Goal: Find contact information: Find contact information

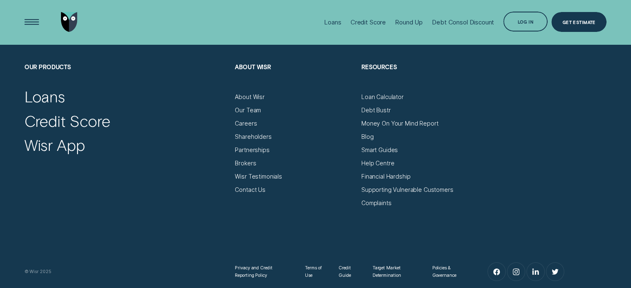
scroll to position [2799, 0]
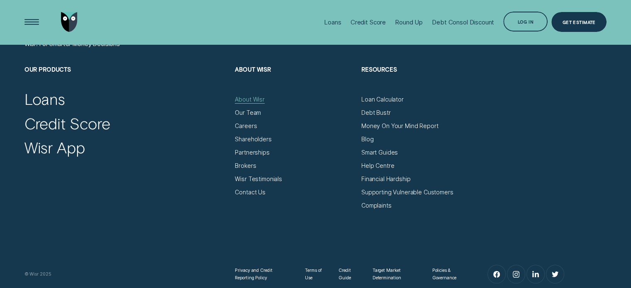
click at [252, 99] on div "About Wisr" at bounding box center [250, 99] width 30 height 7
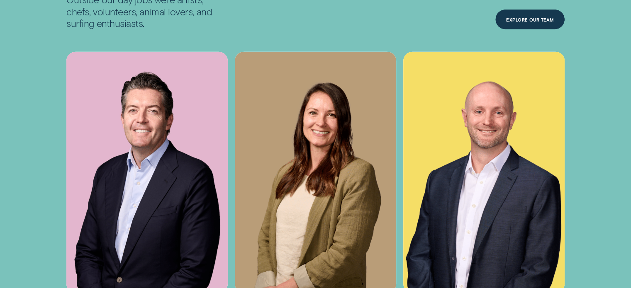
scroll to position [2583, 0]
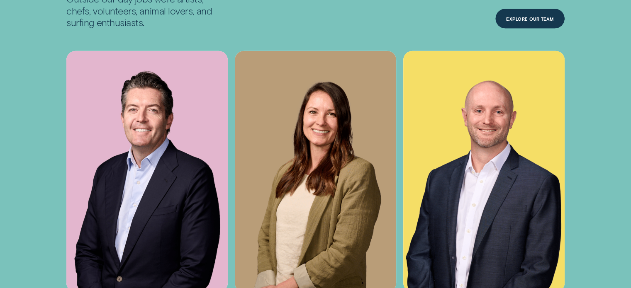
click at [143, 168] on img at bounding box center [146, 172] width 161 height 242
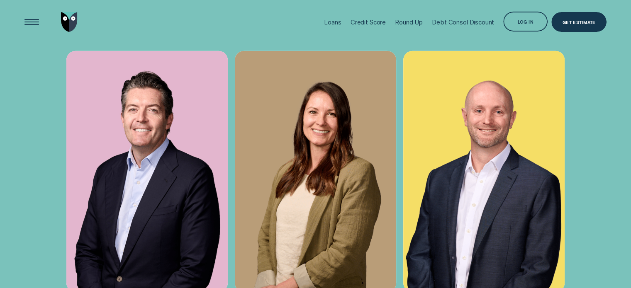
scroll to position [2542, 0]
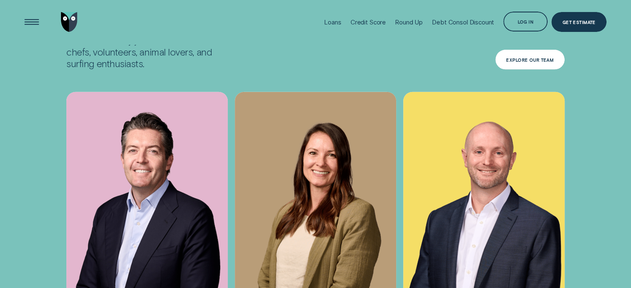
click at [528, 58] on div "Explore Our Team" at bounding box center [529, 60] width 47 height 4
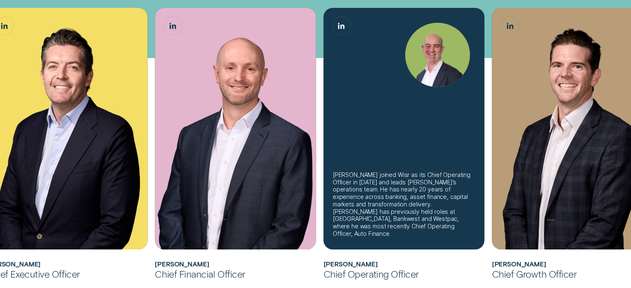
scroll to position [240, 0]
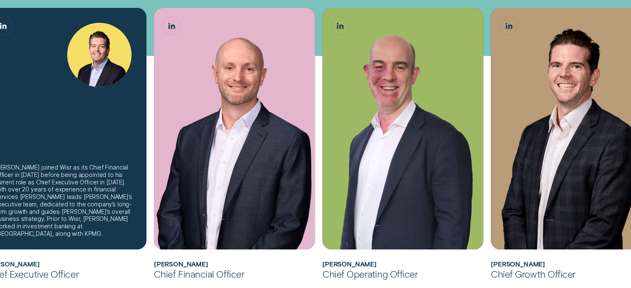
click at [70, 72] on img "Andrew Goodwin, Chief Executive Officer" at bounding box center [99, 55] width 65 height 65
click at [10, 22] on link "Andrew Goodwin, Chief Executive Officer LinkedIn button" at bounding box center [4, 26] width 18 height 18
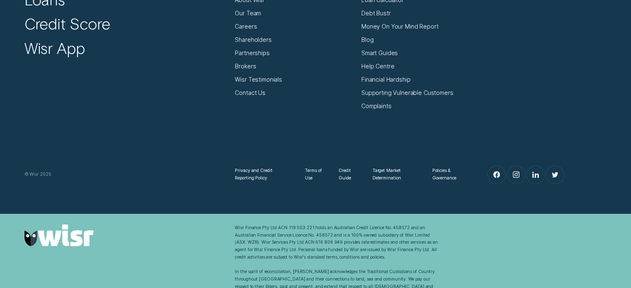
scroll to position [968, 0]
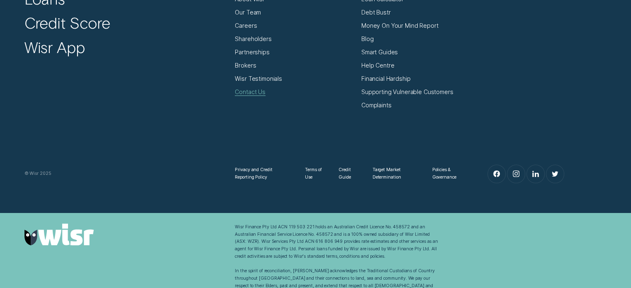
click at [255, 88] on div "Contact Us" at bounding box center [250, 91] width 31 height 7
